Goal: Transaction & Acquisition: Purchase product/service

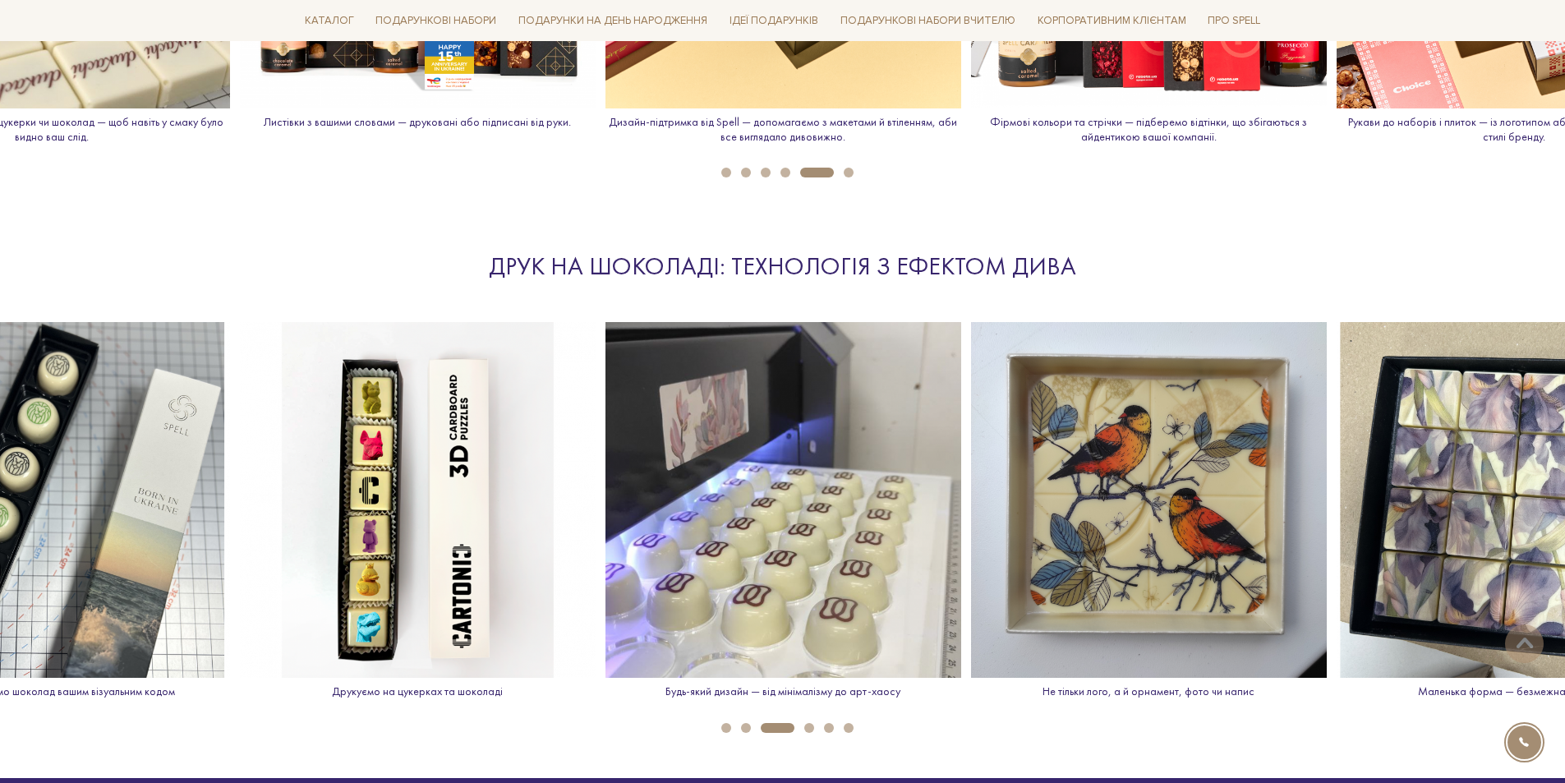
scroll to position [2382, 0]
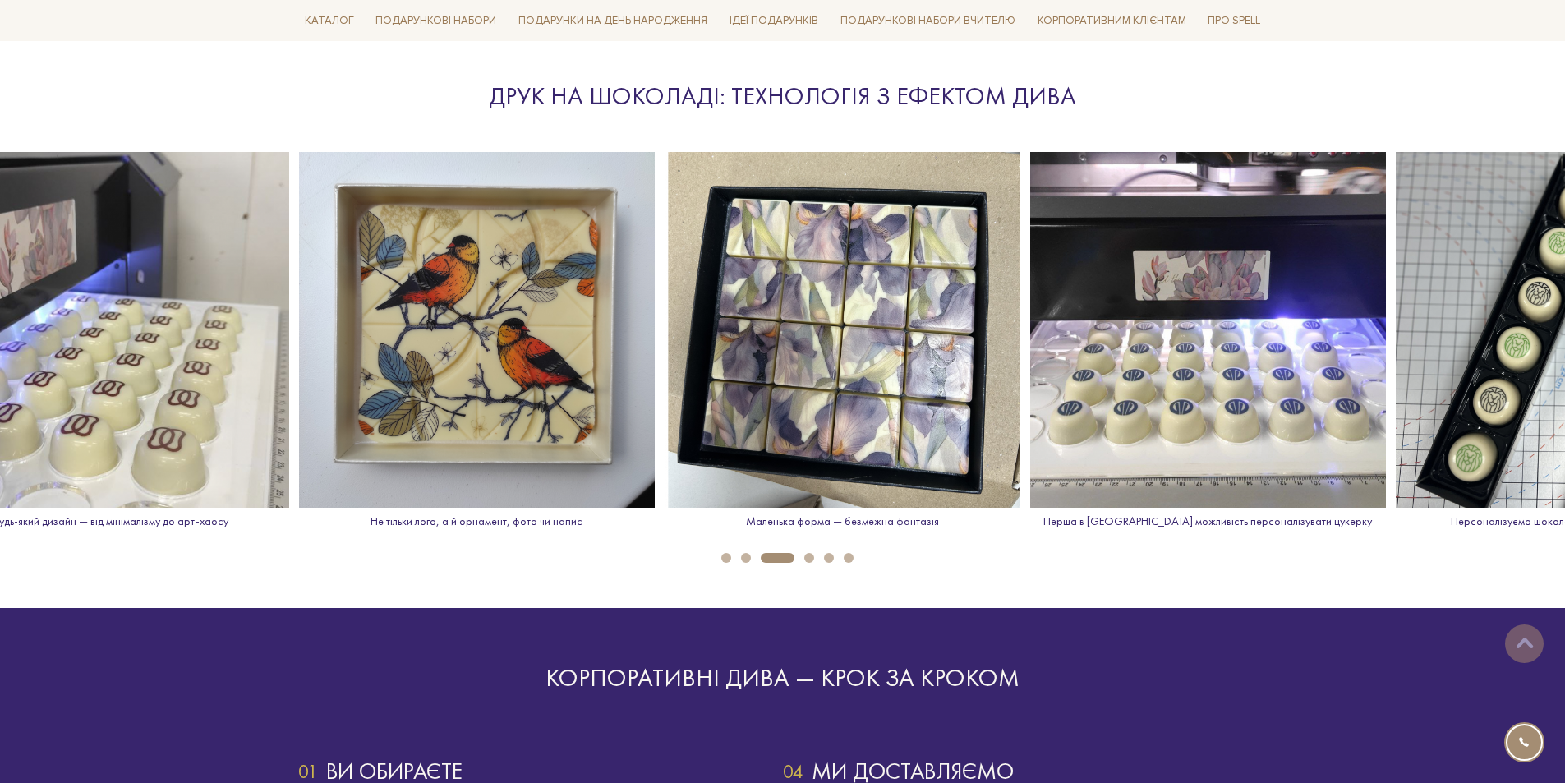
drag, startPoint x: 1445, startPoint y: 482, endPoint x: 770, endPoint y: 500, distance: 675.5
click at [773, 501] on img at bounding box center [843, 330] width 356 height 356
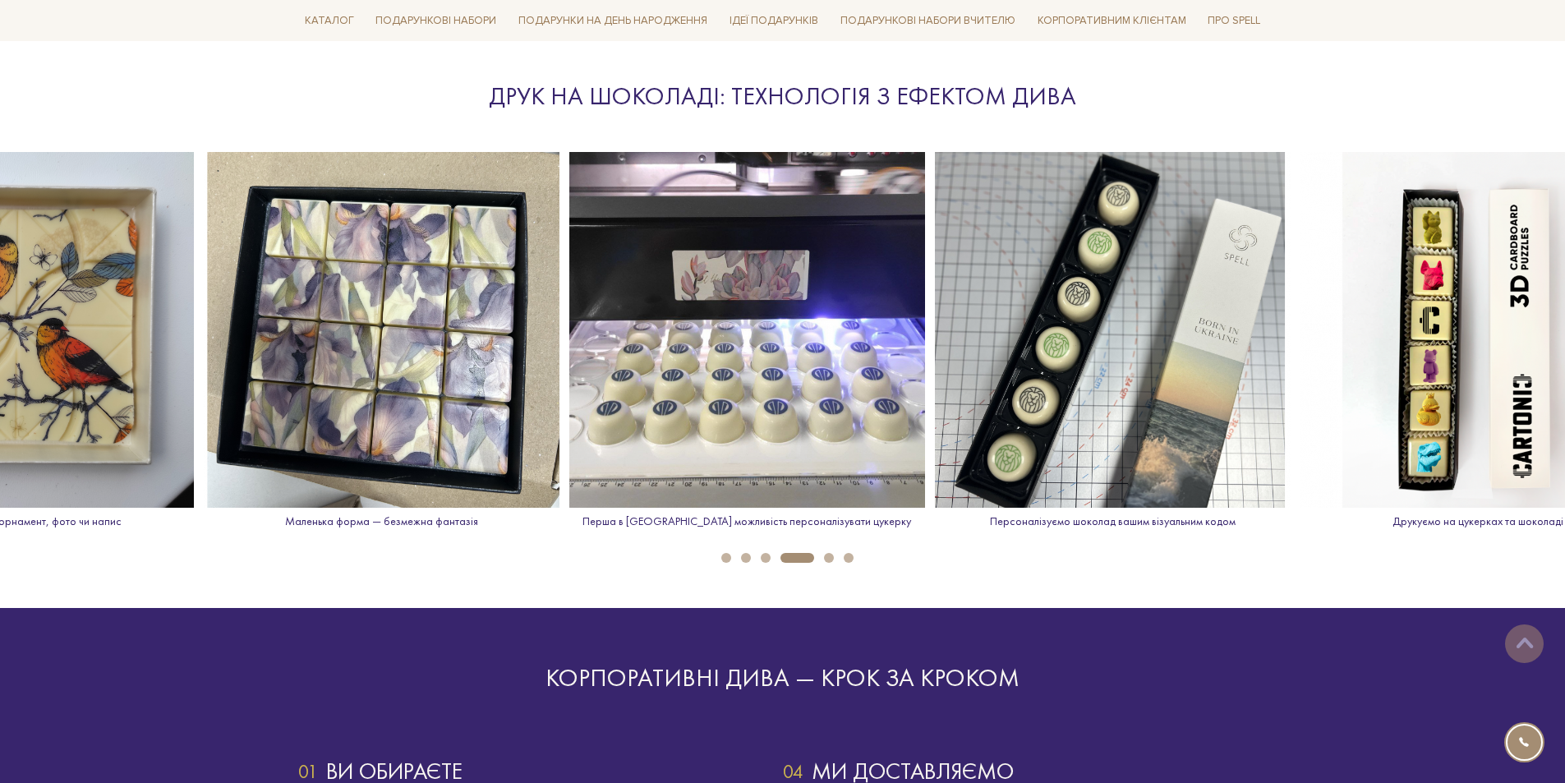
drag, startPoint x: 1177, startPoint y: 412, endPoint x: 462, endPoint y: 401, distance: 714.7
click at [462, 401] on img at bounding box center [382, 330] width 356 height 356
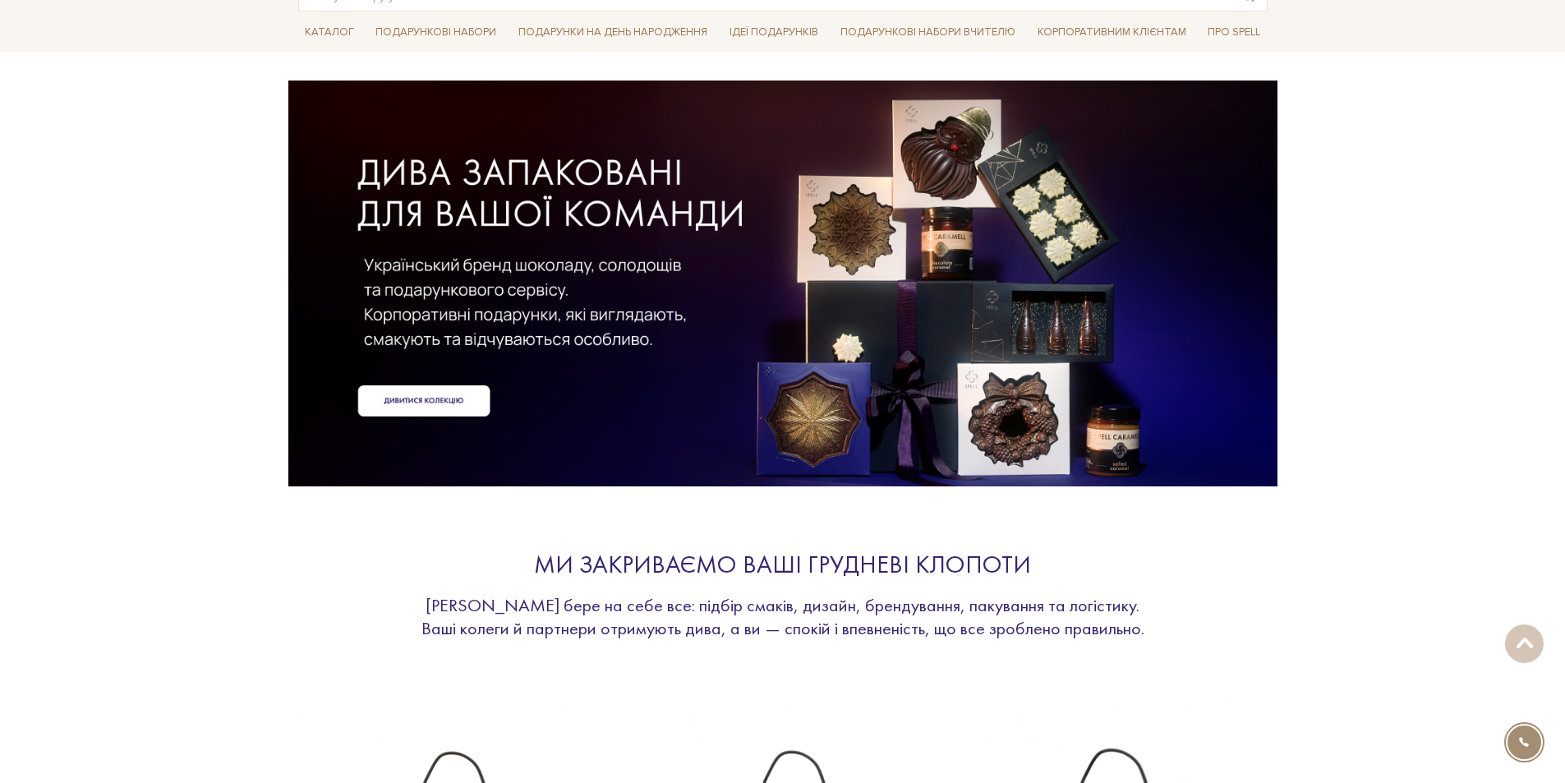
scroll to position [0, 0]
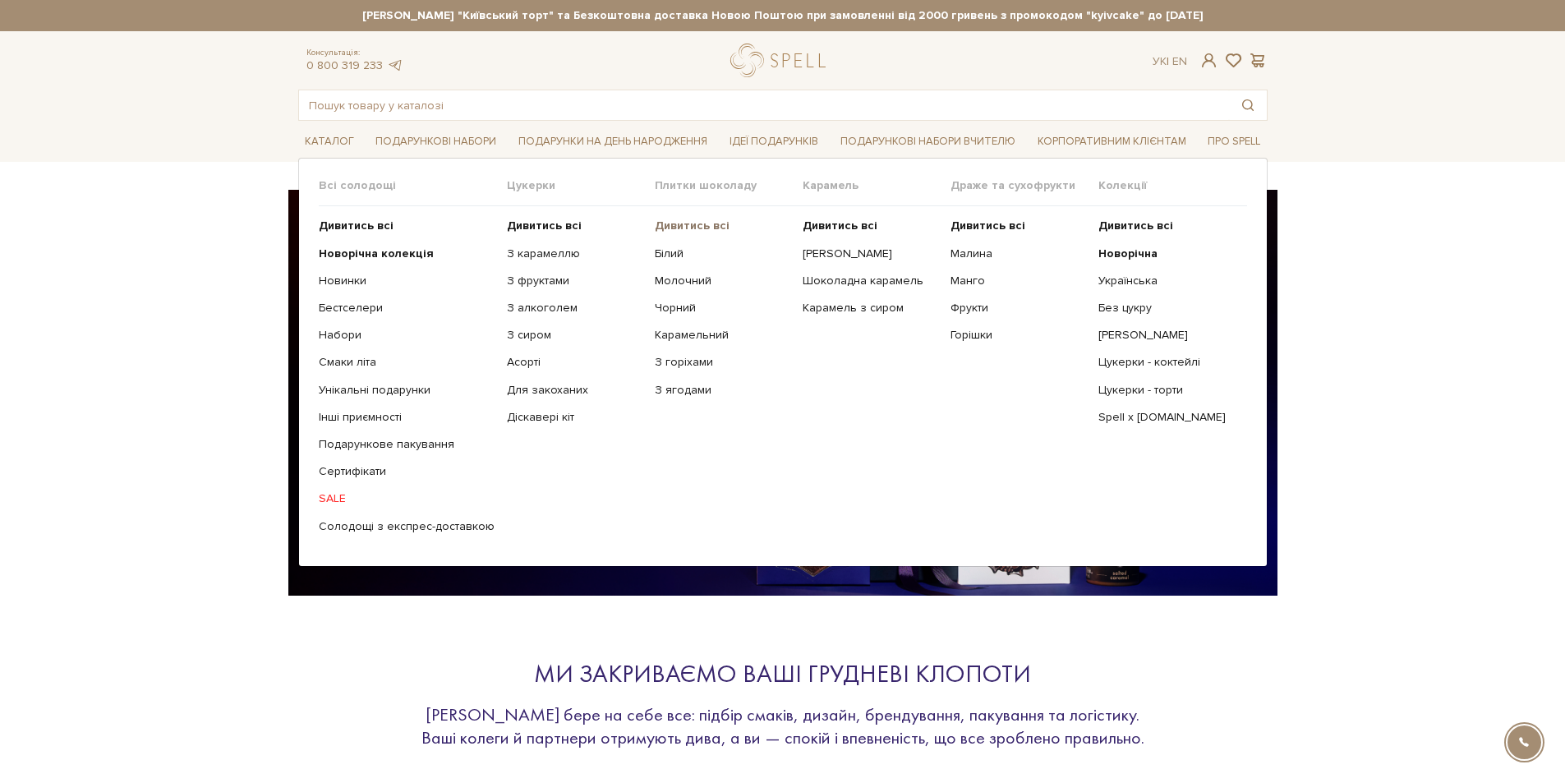
click at [674, 225] on b "Дивитись всі" at bounding box center [692, 226] width 75 height 14
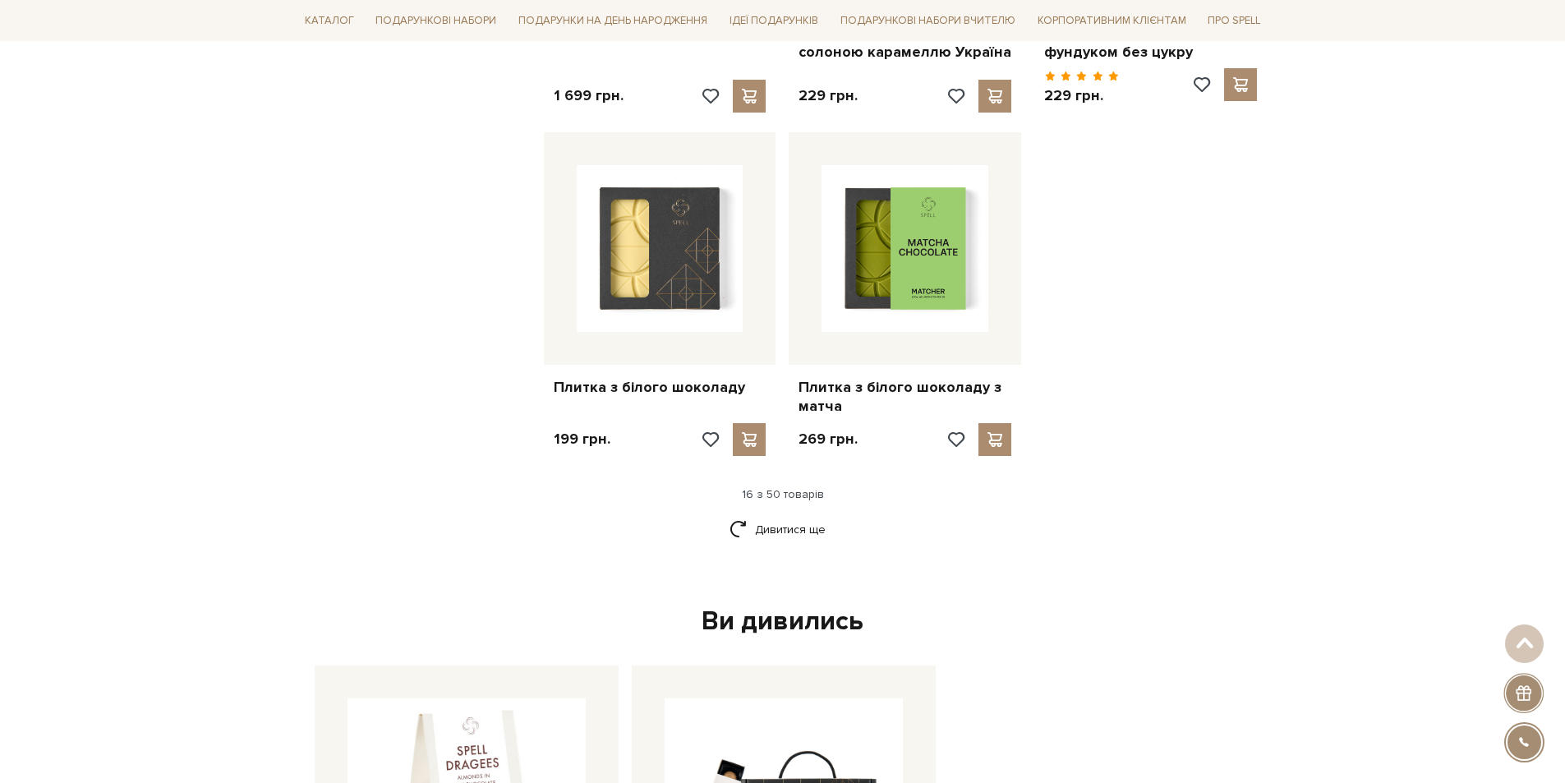
scroll to position [1725, 0]
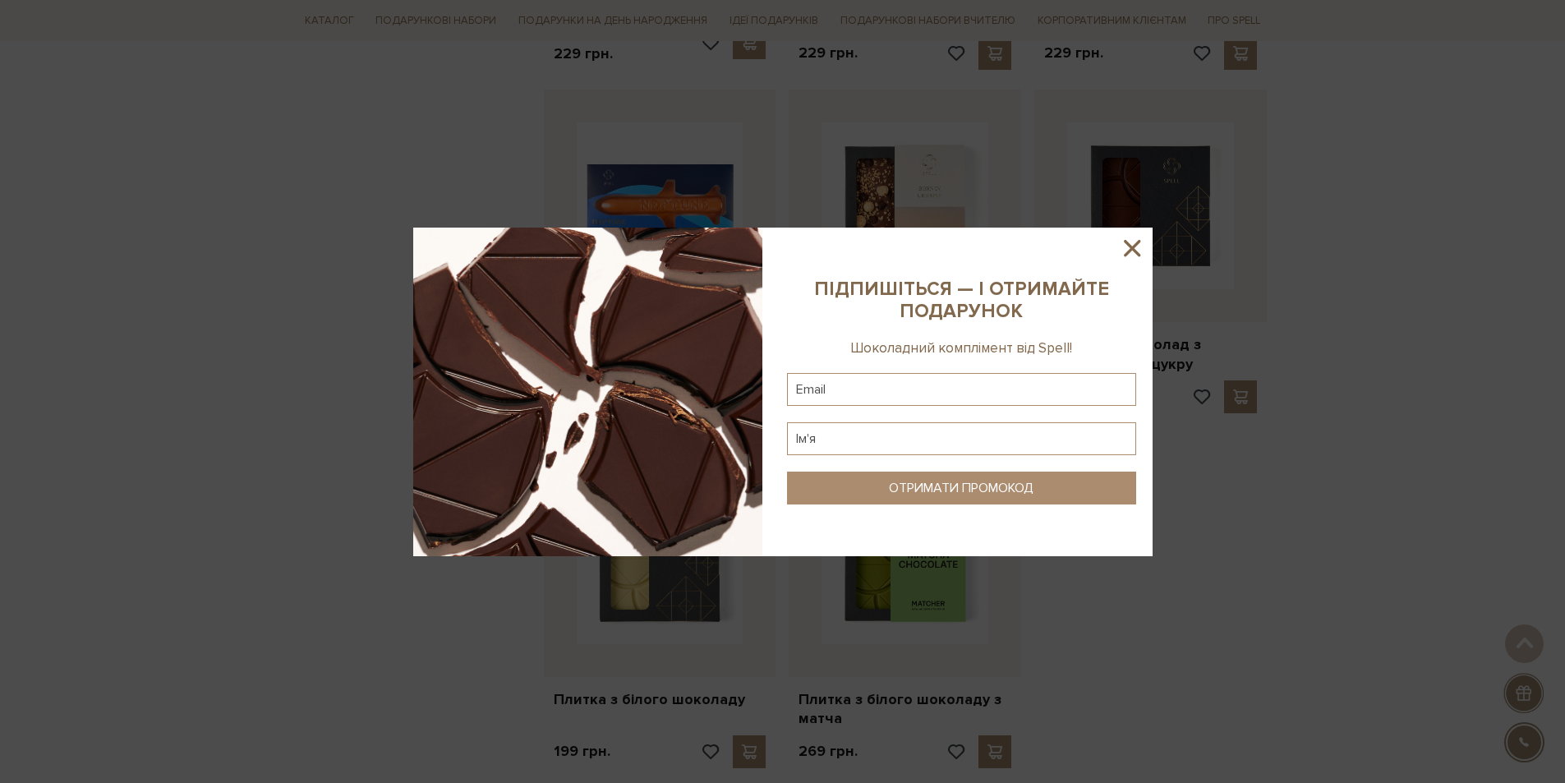
drag, startPoint x: 1122, startPoint y: 245, endPoint x: 1152, endPoint y: 274, distance: 41.8
click at [1120, 242] on icon at bounding box center [1132, 248] width 28 height 28
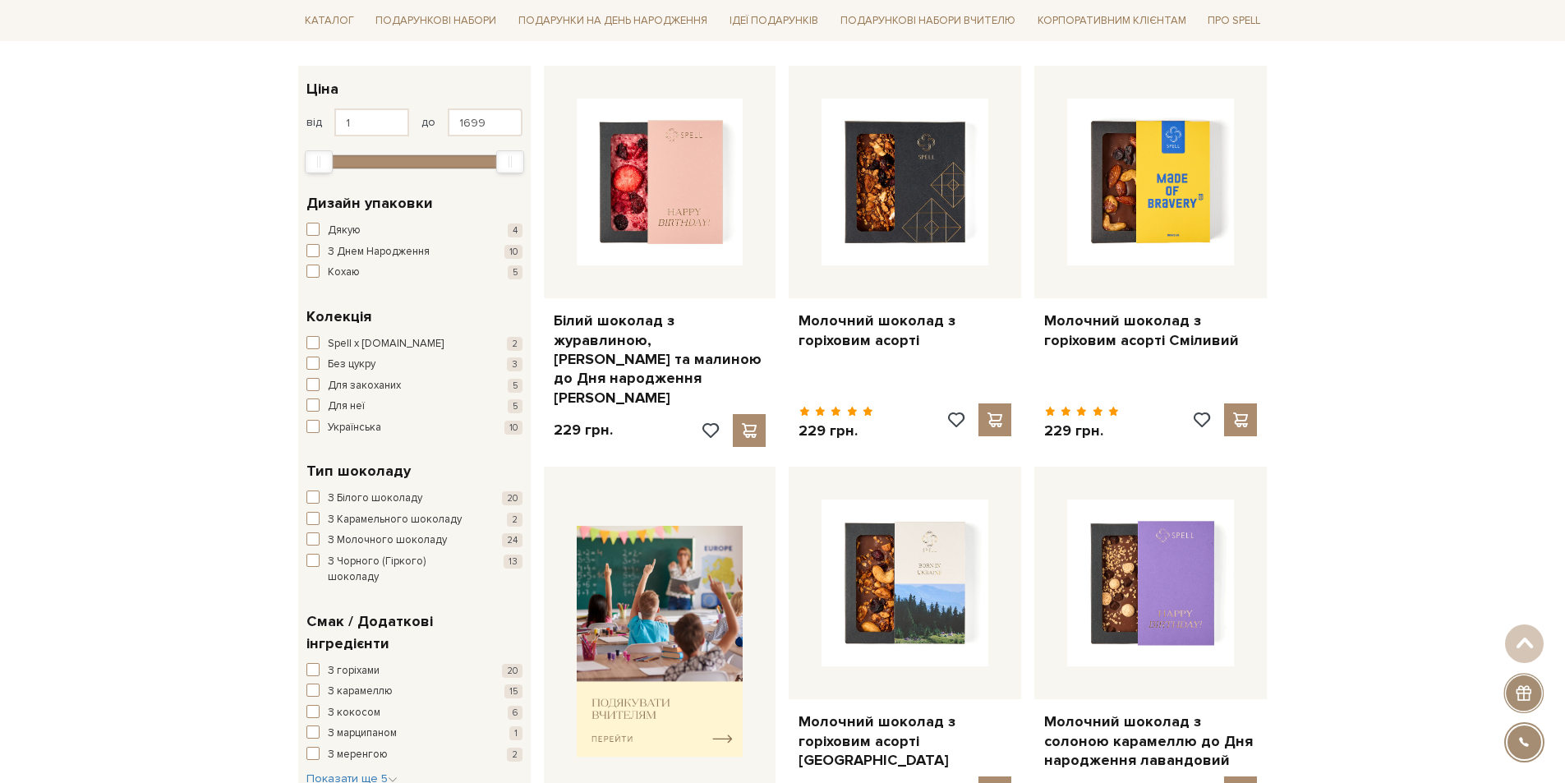
scroll to position [0, 0]
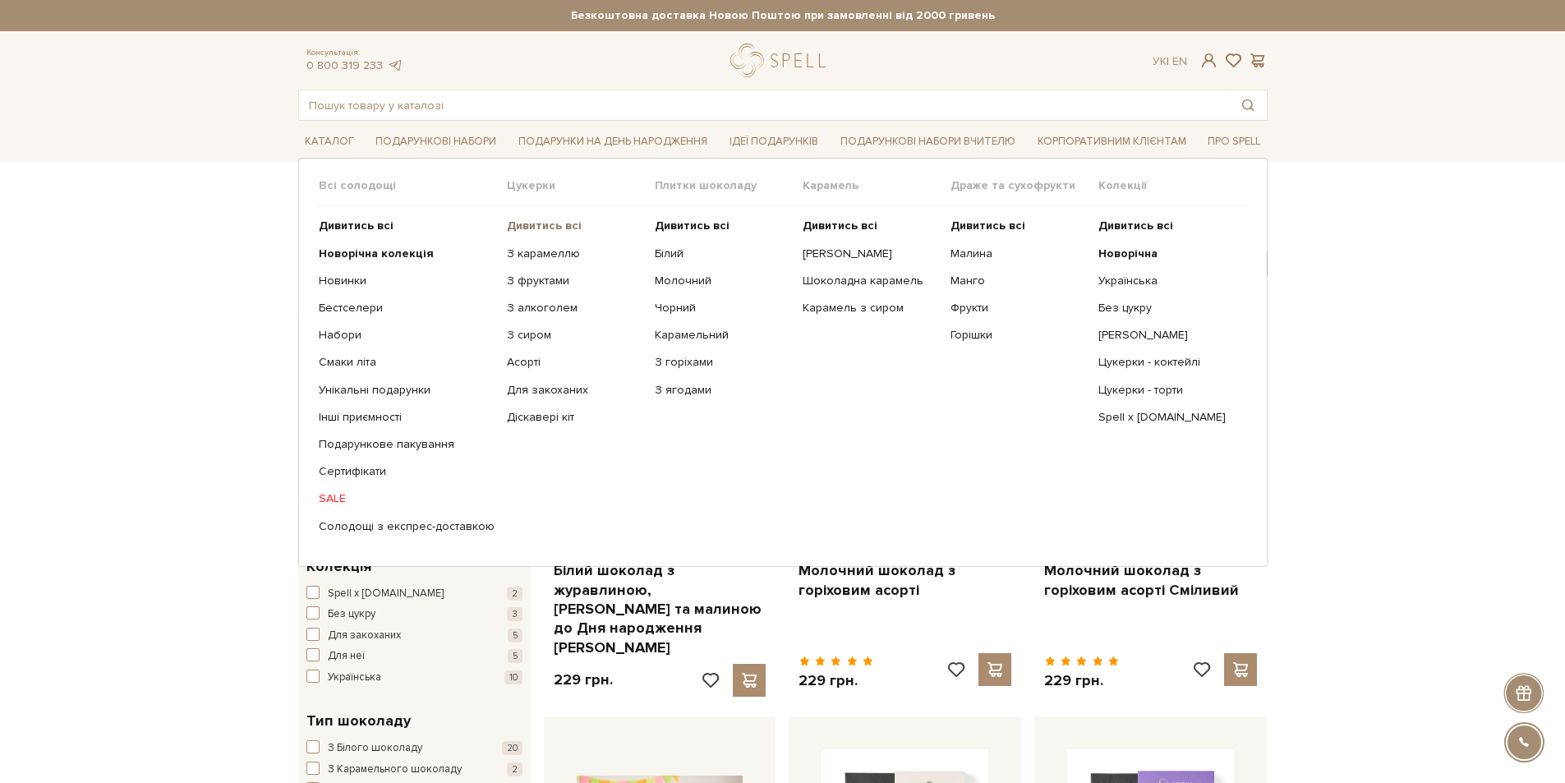
click at [545, 226] on b "Дивитись всі" at bounding box center [544, 226] width 75 height 14
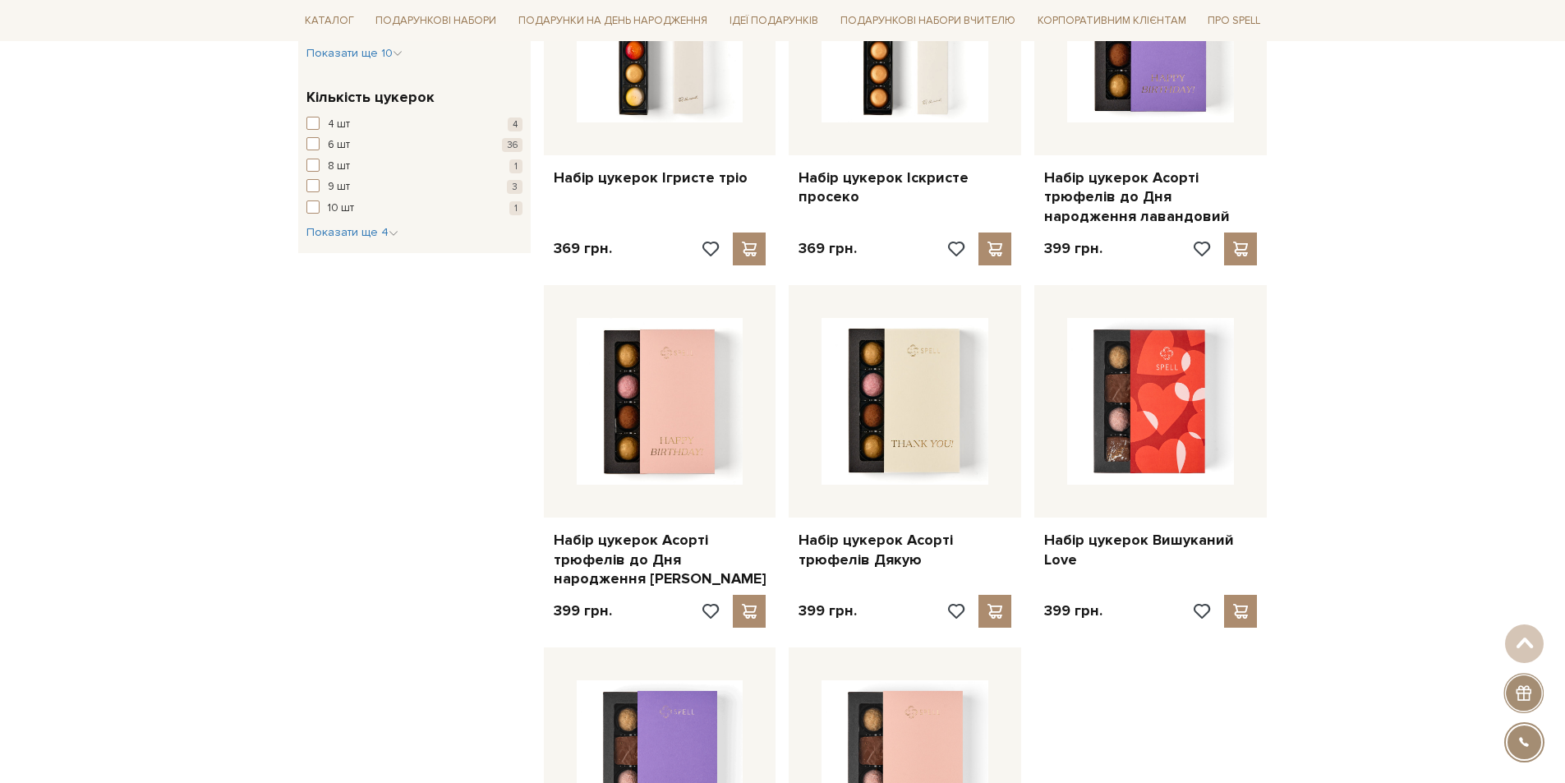
scroll to position [1479, 0]
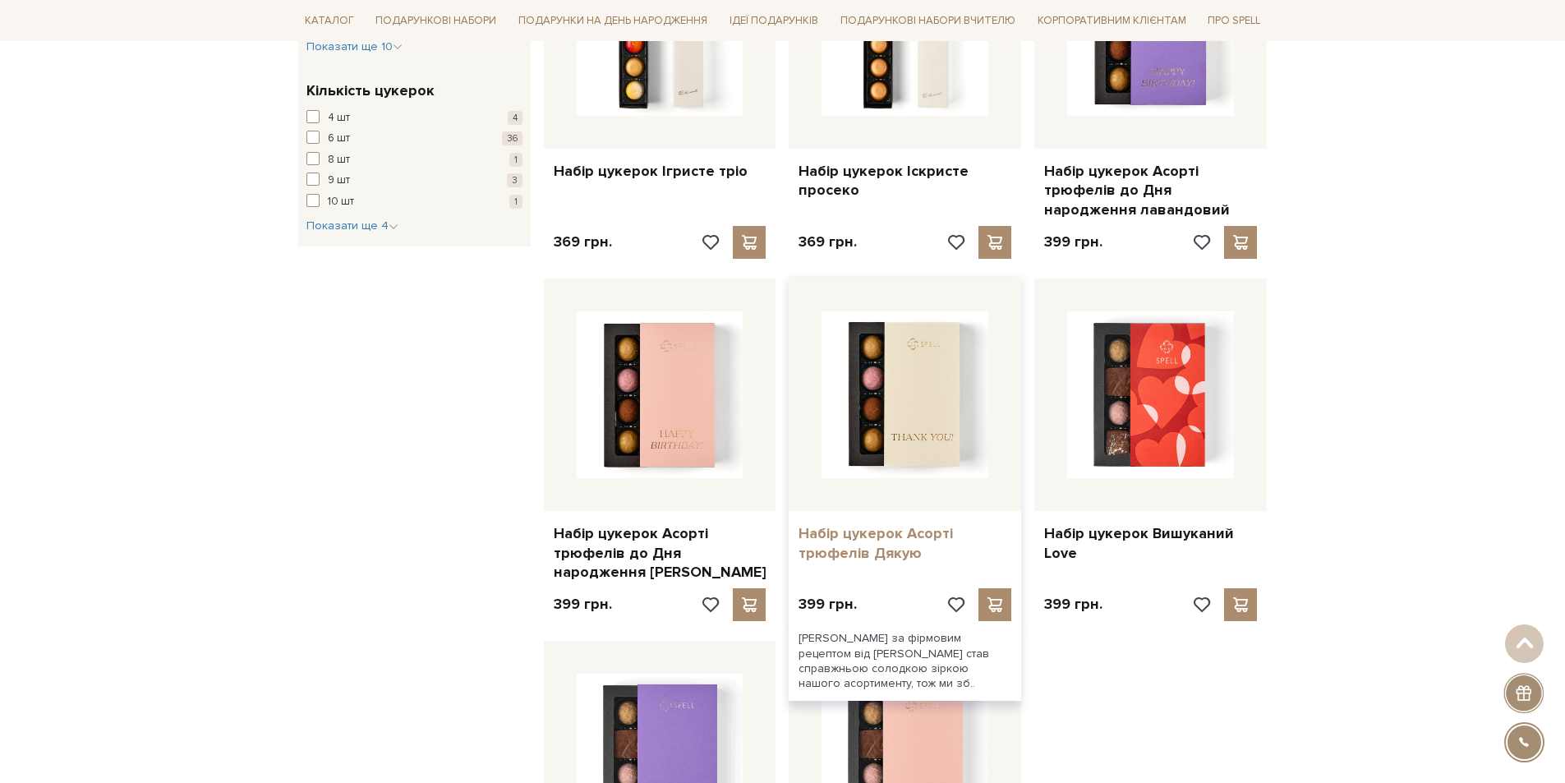
click at [855, 550] on link "Набір цукерок Асорті трюфелів Дякую" at bounding box center [904, 543] width 213 height 39
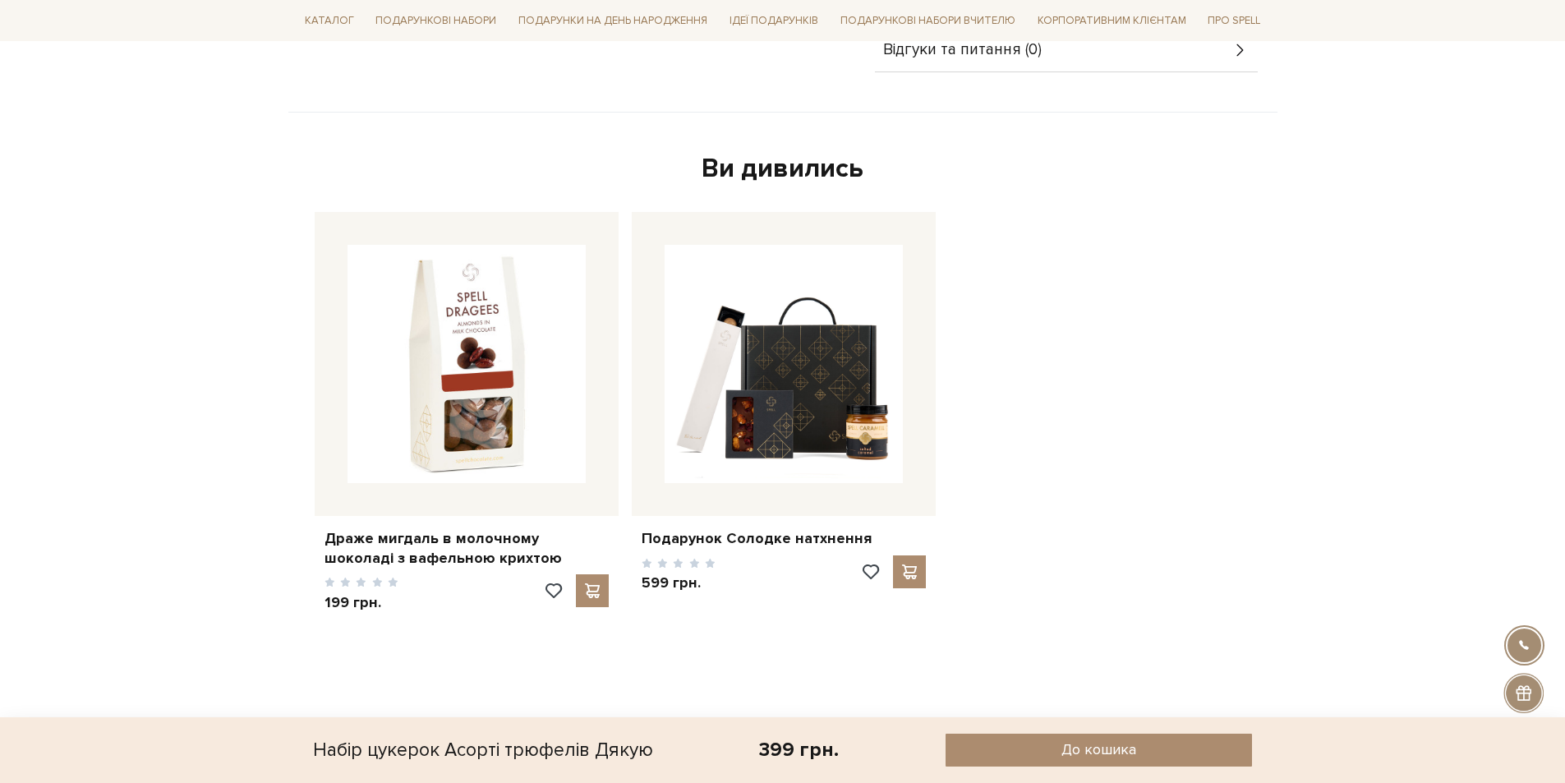
scroll to position [1068, 0]
